Goal: Check status: Check status

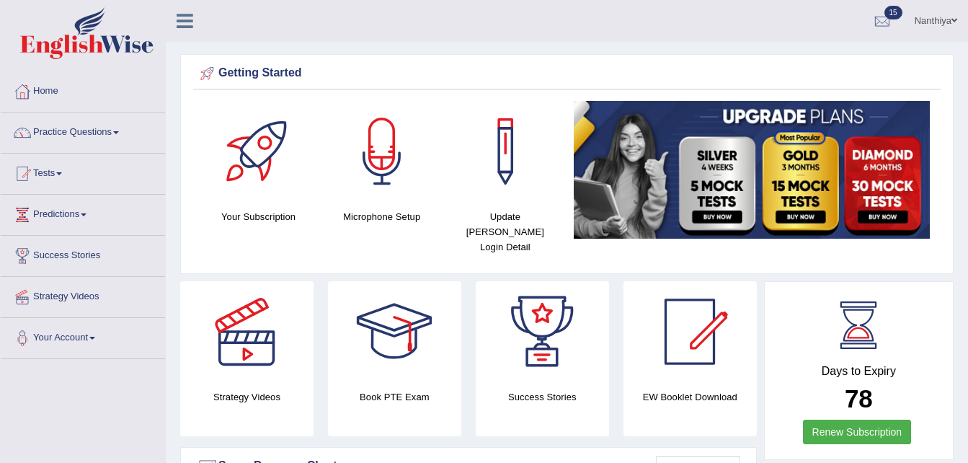
click at [65, 177] on link "Tests" at bounding box center [83, 172] width 164 height 36
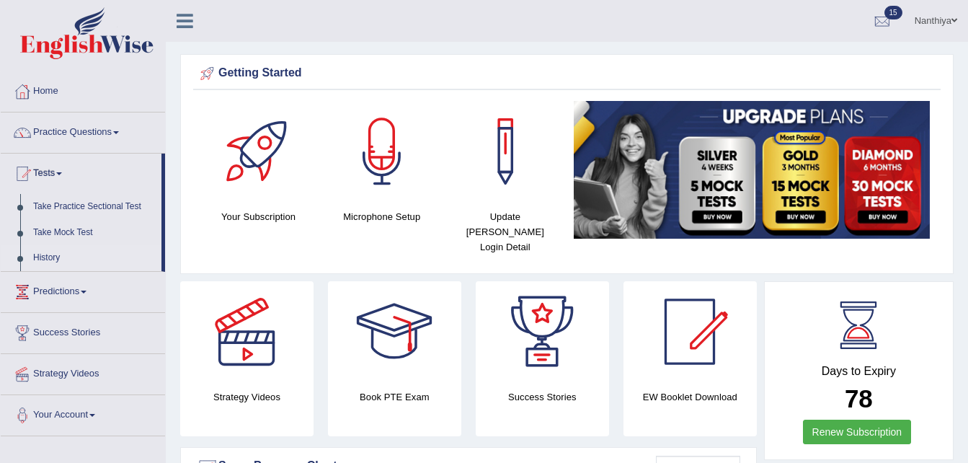
click at [56, 252] on link "History" at bounding box center [94, 258] width 135 height 26
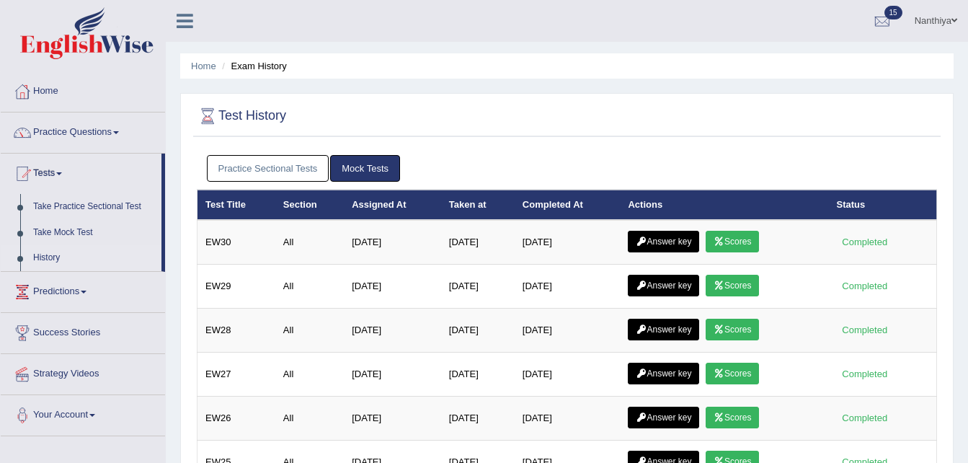
click at [288, 161] on link "Practice Sectional Tests" at bounding box center [268, 168] width 123 height 27
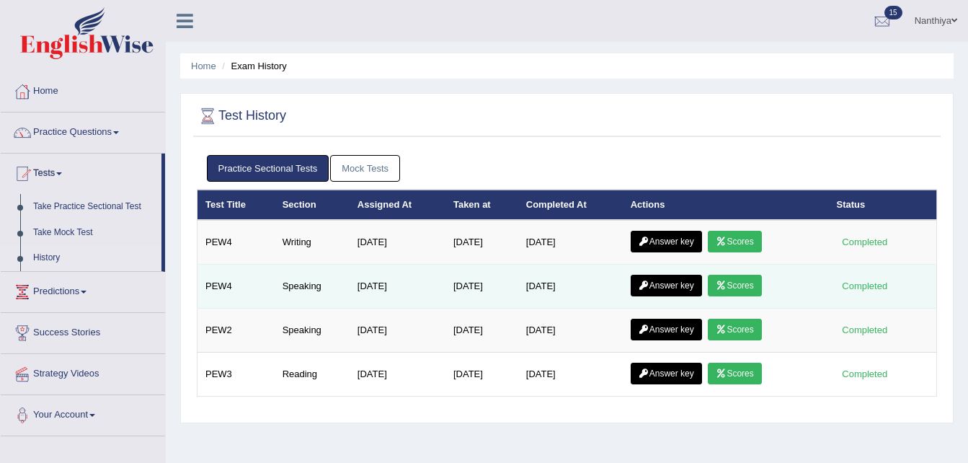
click at [671, 285] on link "Answer key" at bounding box center [666, 286] width 71 height 22
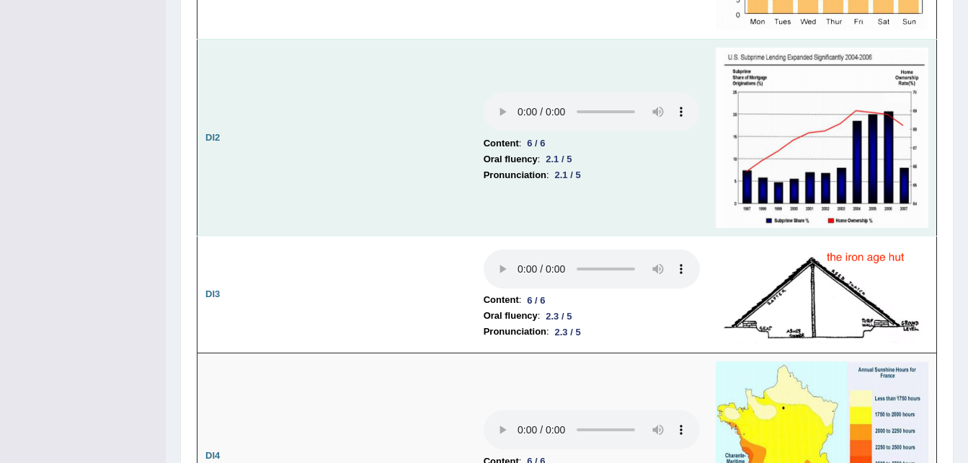
scroll to position [2189, 0]
click at [630, 181] on td "Content : 6 / 6 Oral fluency : 2.1 / 5 Pronunciation : 2.1 / 5" at bounding box center [592, 138] width 232 height 197
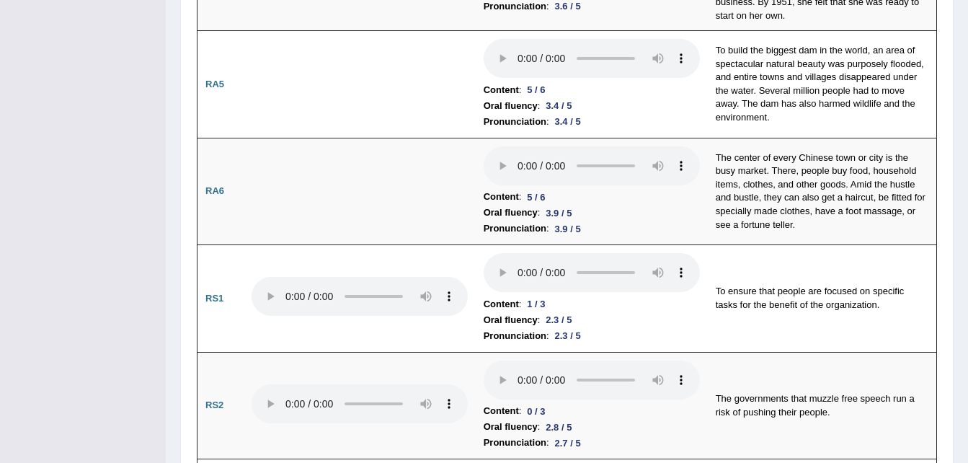
scroll to position [0, 0]
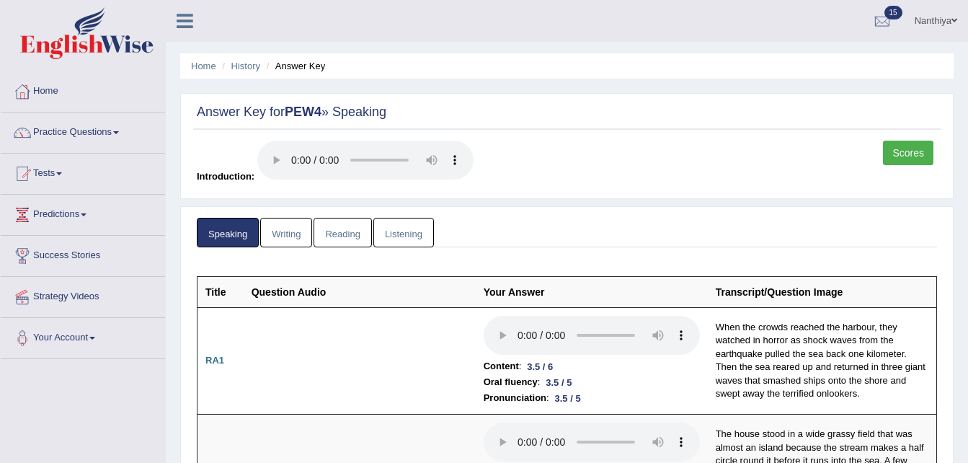
click at [291, 235] on link "Writing" at bounding box center [286, 233] width 52 height 30
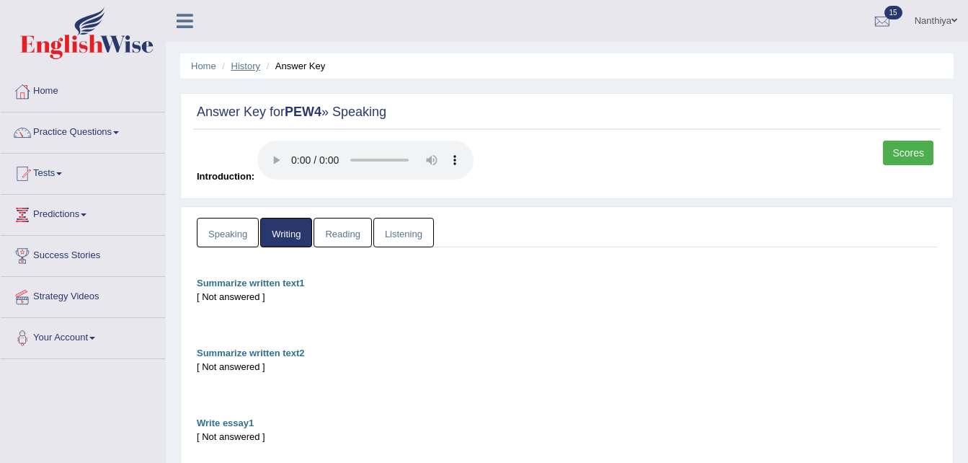
click at [249, 63] on link "History" at bounding box center [245, 66] width 29 height 11
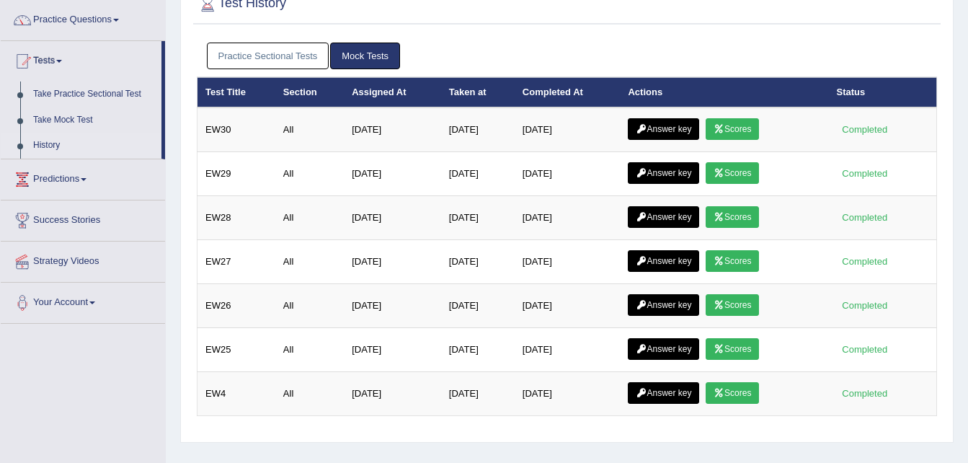
click at [249, 49] on link "Practice Sectional Tests" at bounding box center [268, 56] width 123 height 27
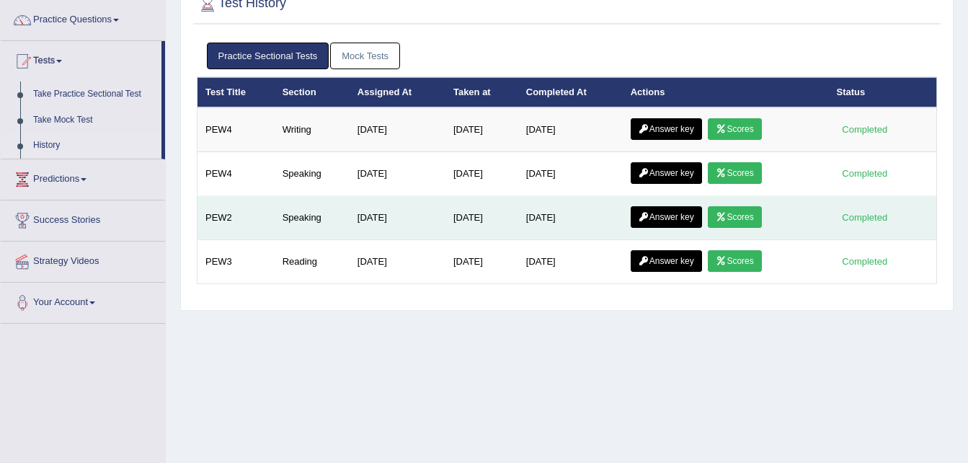
click at [668, 218] on link "Answer key" at bounding box center [666, 217] width 71 height 22
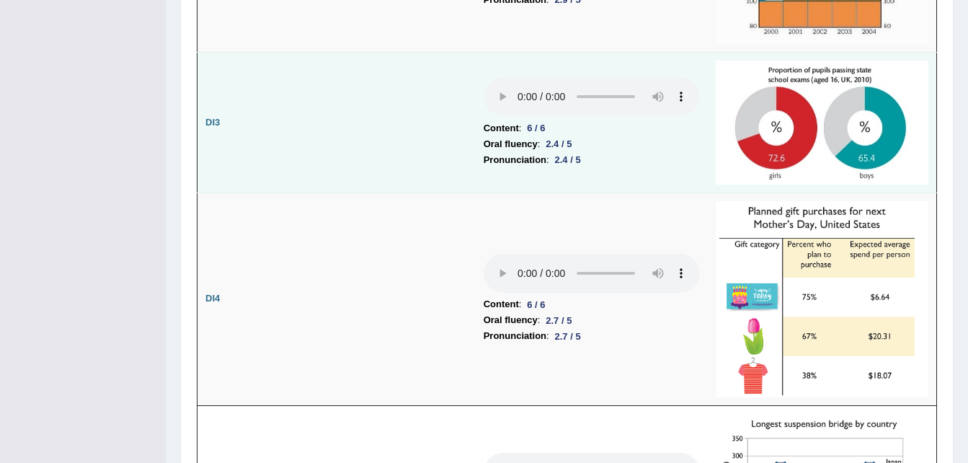
scroll to position [2411, 0]
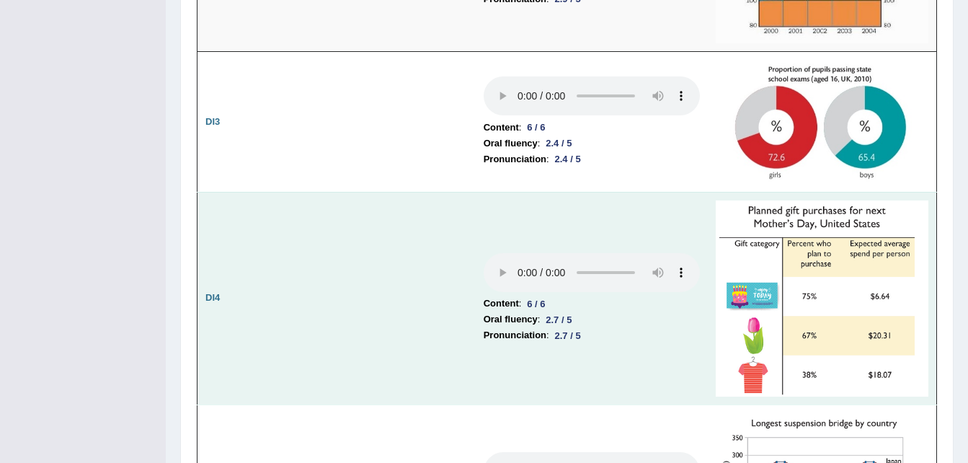
click at [421, 293] on td at bounding box center [360, 298] width 232 height 213
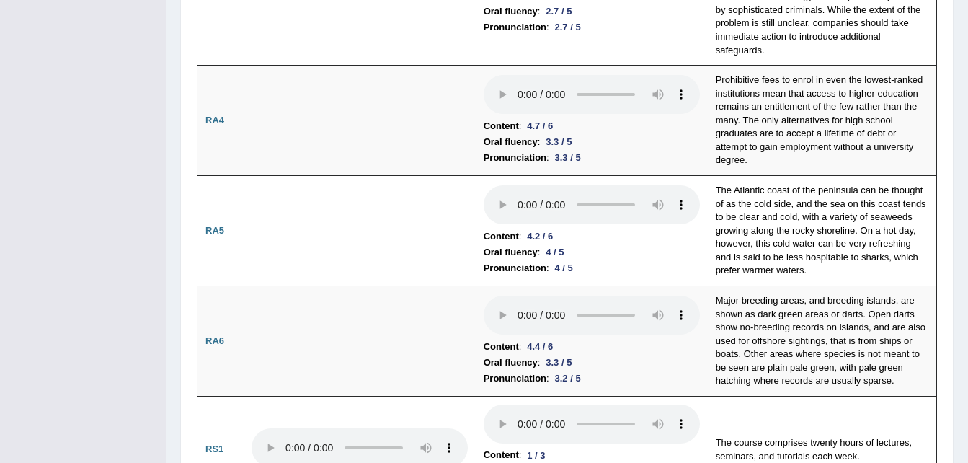
scroll to position [0, 0]
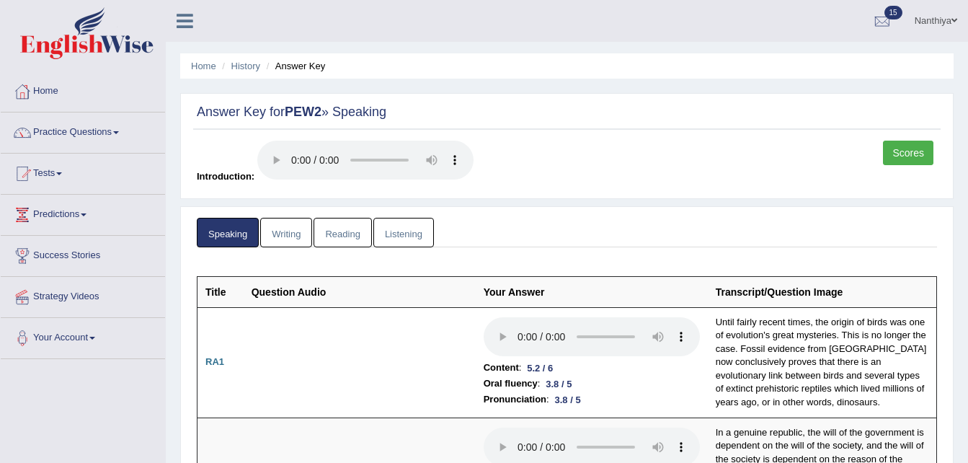
click at [912, 149] on link "Scores" at bounding box center [908, 153] width 50 height 25
